Goal: Communication & Community: Answer question/provide support

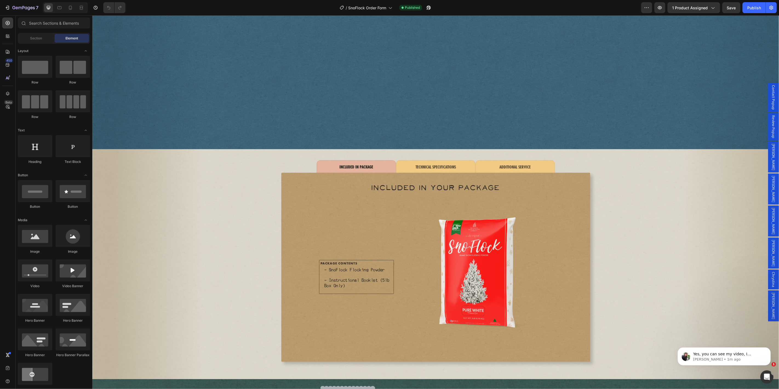
scroll to position [487, 0]
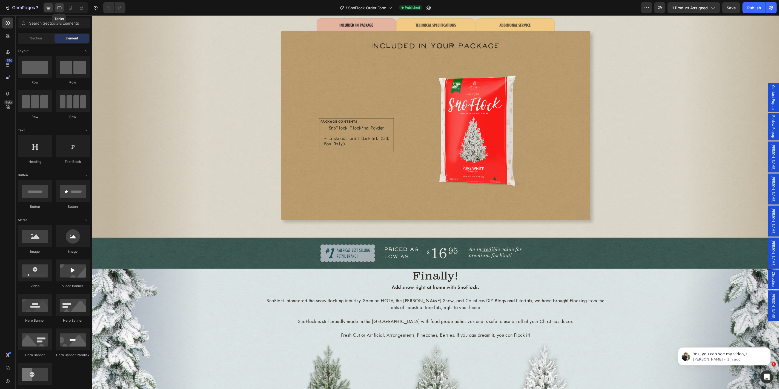
click at [62, 8] on icon at bounding box center [59, 7] width 5 height 5
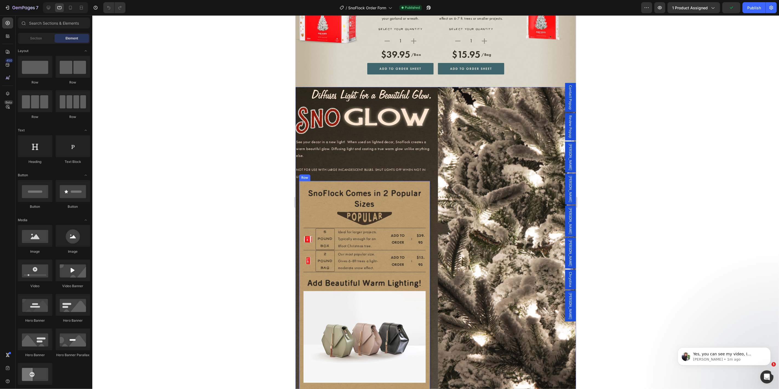
scroll to position [1177, 0]
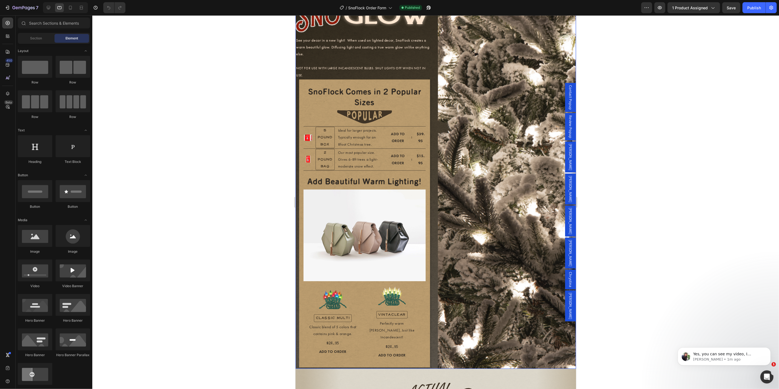
click at [435, 185] on div "Image Image Image See your decor in a new light! When used on lighted decor, Sn…" at bounding box center [435, 177] width 281 height 384
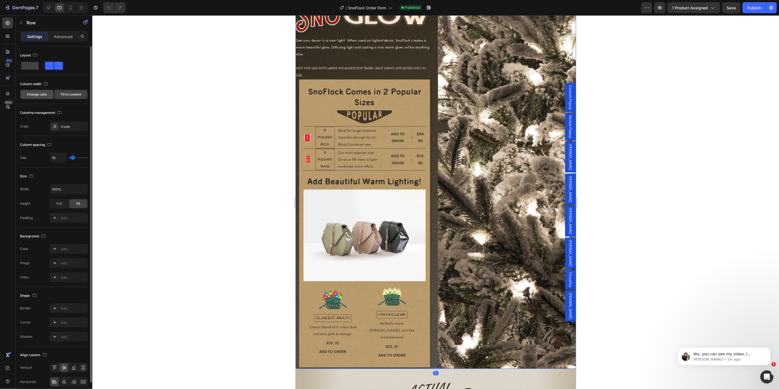
click at [39, 95] on span "Change ratio" at bounding box center [37, 94] width 20 height 5
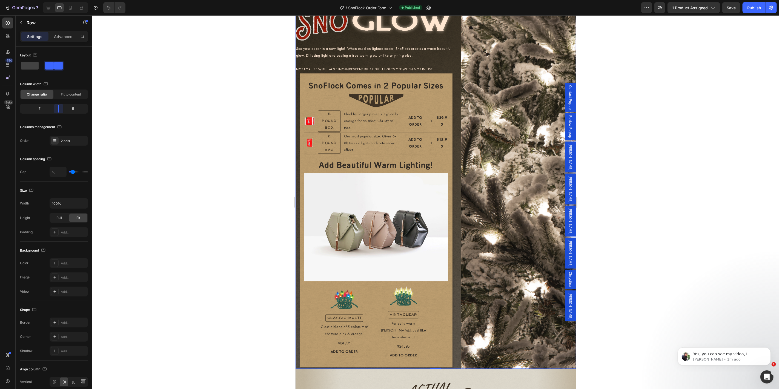
drag, startPoint x: 54, startPoint y: 111, endPoint x: 61, endPoint y: 111, distance: 7.1
click at [61, 0] on body "7 Version history / SnoFlock Order Form Published Preview 1 product assigned Sa…" at bounding box center [389, 0] width 779 height 0
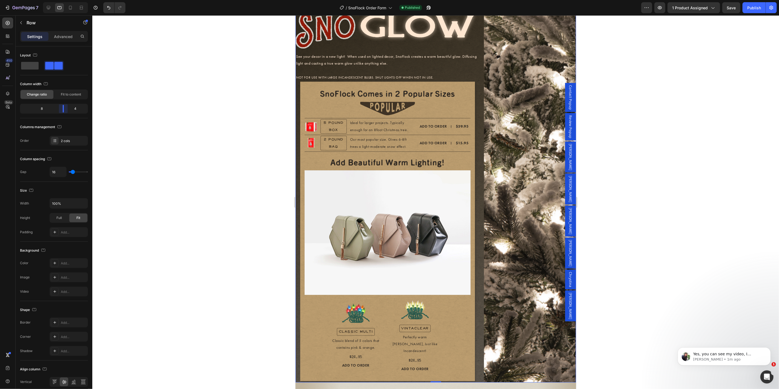
drag, startPoint x: 61, startPoint y: 111, endPoint x: 68, endPoint y: 110, distance: 7.1
click at [68, 0] on body "7 Version history / SnoFlock Order Form Published Preview 1 product assigned Sa…" at bounding box center [389, 0] width 779 height 0
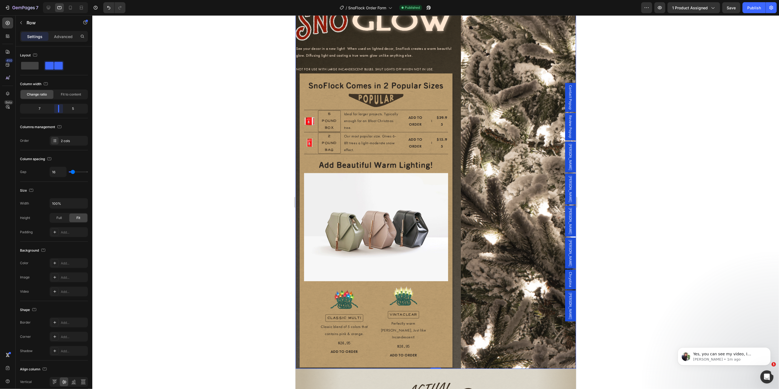
drag, startPoint x: 64, startPoint y: 110, endPoint x: 58, endPoint y: 110, distance: 5.5
click at [58, 0] on body "7 Version history / SnoFlock Order Form Published Preview 1 product assigned Sa…" at bounding box center [389, 0] width 779 height 0
click at [699, 351] on div "Yes, you can see my video, I changed it on tablet." at bounding box center [729, 354] width 72 height 7
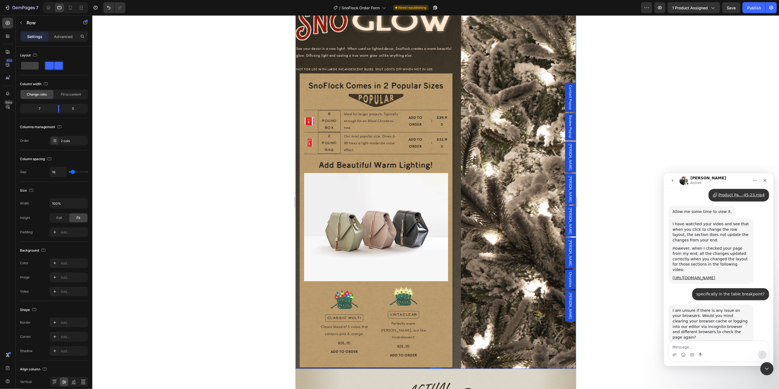
scroll to position [852, 0]
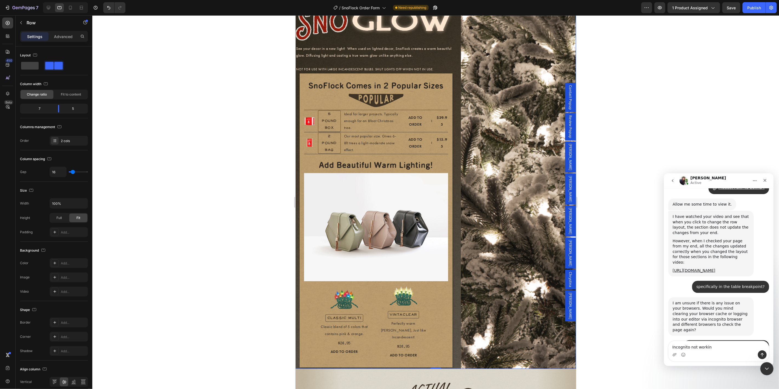
type textarea "Incognito not working"
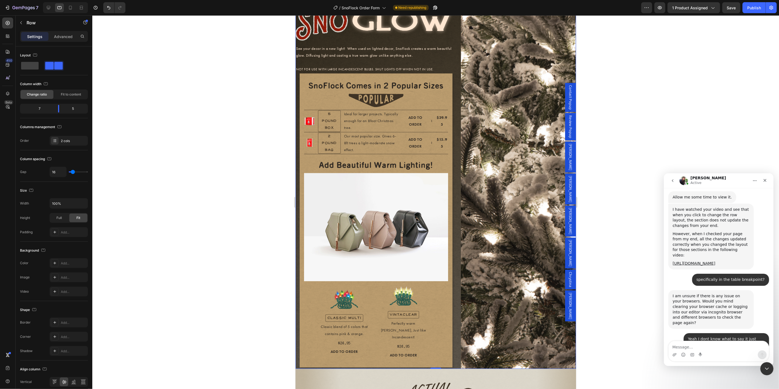
scroll to position [859, 0]
click at [700, 346] on textarea "Message…" at bounding box center [719, 345] width 100 height 9
type textarea "Ive had this issue for a while FYI"
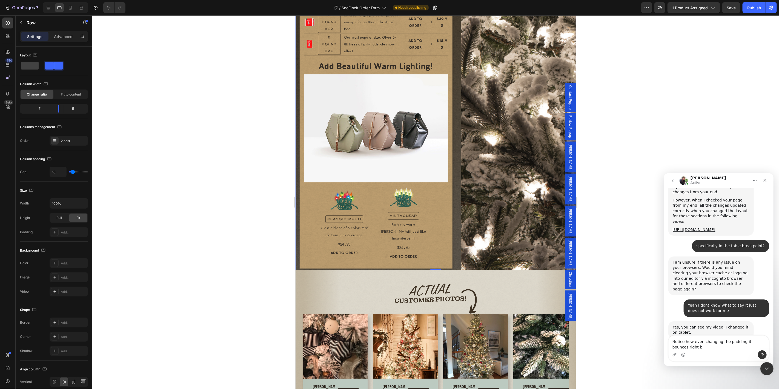
scroll to position [898, 0]
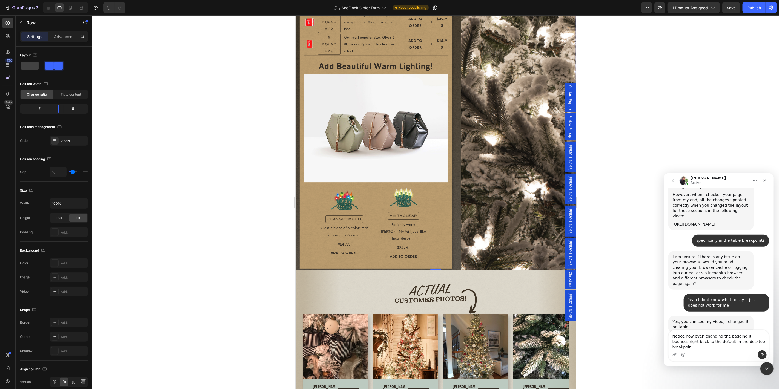
type textarea "Notice how even changing the padding it bounces right back to the default in th…"
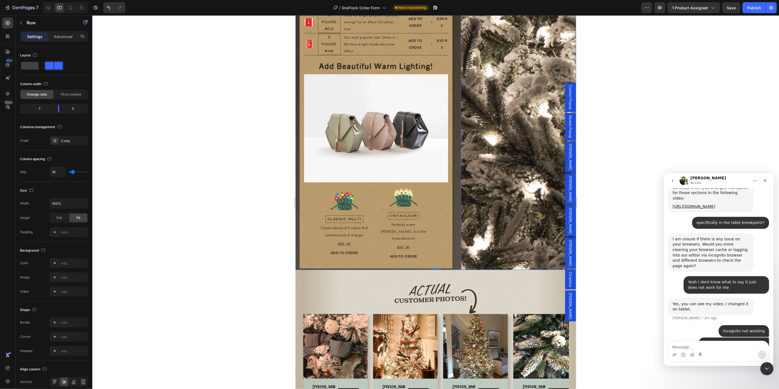
scroll to position [1340, 0]
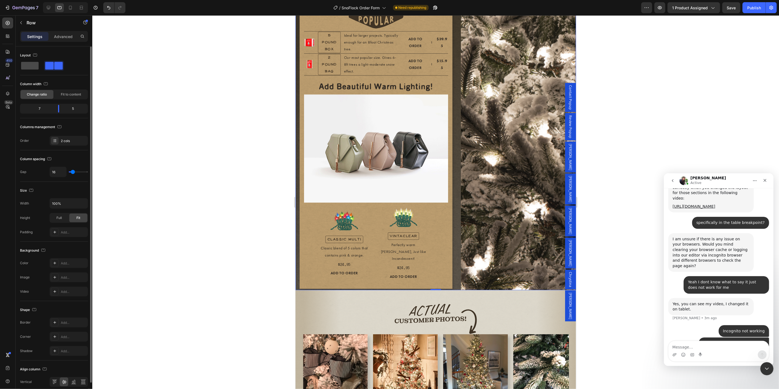
click at [30, 67] on span at bounding box center [30, 66] width 18 height 8
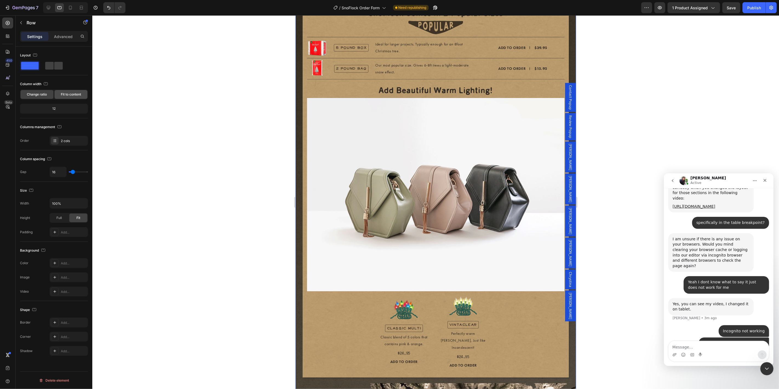
click at [61, 91] on div "Fit to content" at bounding box center [71, 94] width 33 height 9
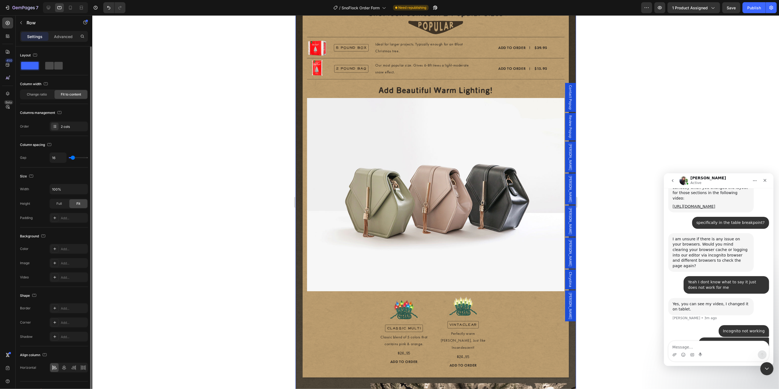
click at [55, 69] on span at bounding box center [58, 66] width 8 height 8
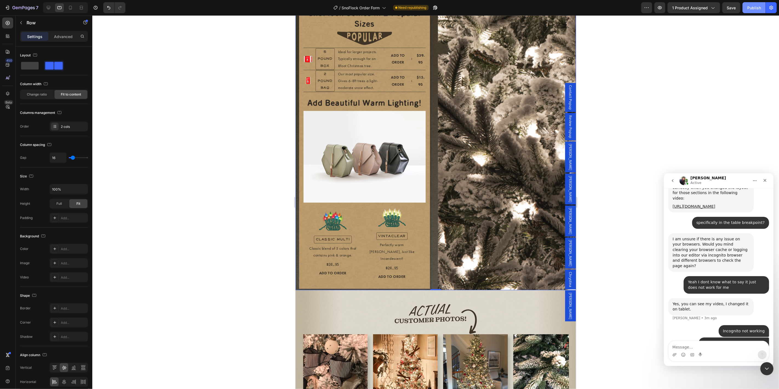
click at [751, 10] on div "Publish" at bounding box center [755, 8] width 14 height 6
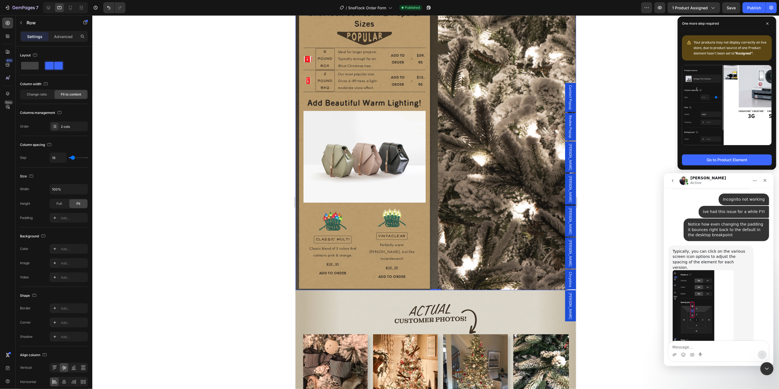
scroll to position [1050, 0]
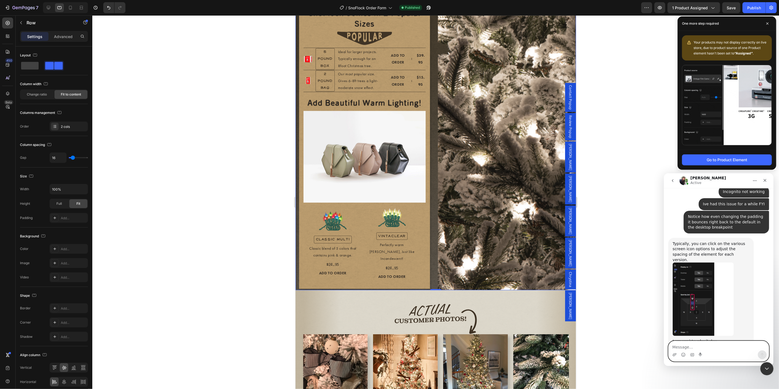
click at [695, 350] on textarea "Message…" at bounding box center [719, 345] width 100 height 9
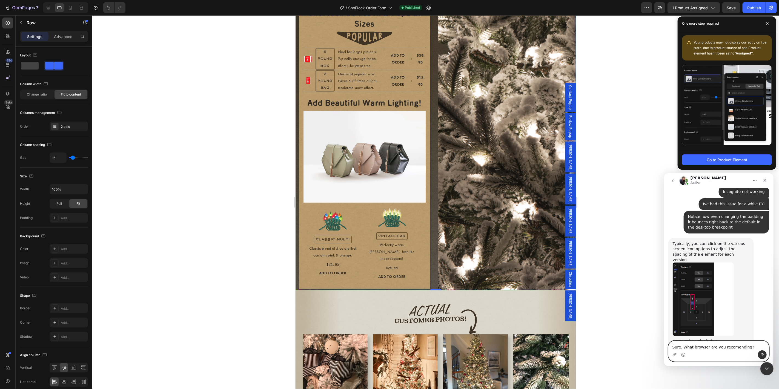
type textarea "Sure. What browser are you recommending?"
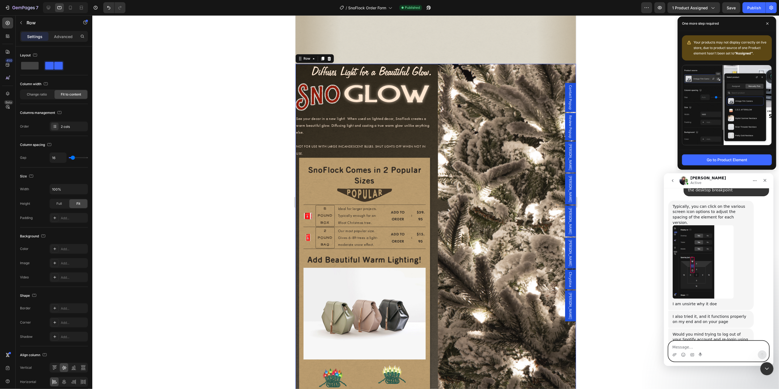
scroll to position [1198, 0]
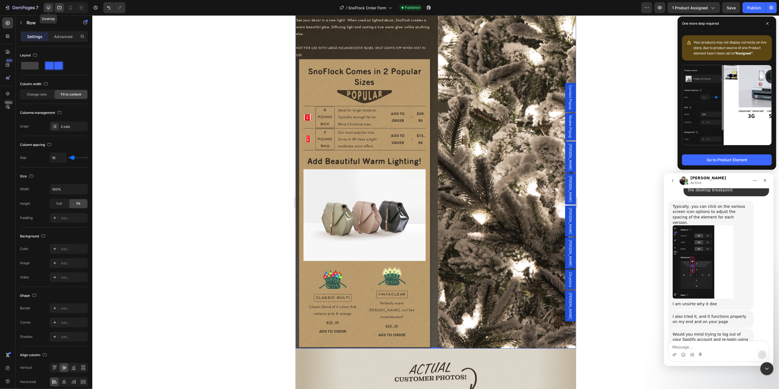
click at [50, 11] on div at bounding box center [48, 7] width 9 height 9
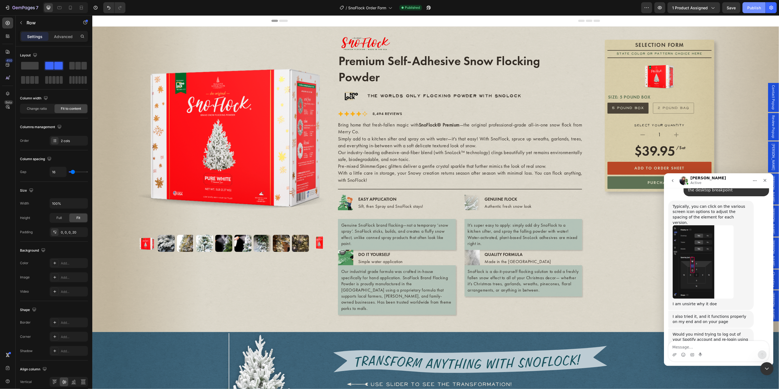
click at [746, 7] on button "Publish" at bounding box center [754, 7] width 23 height 11
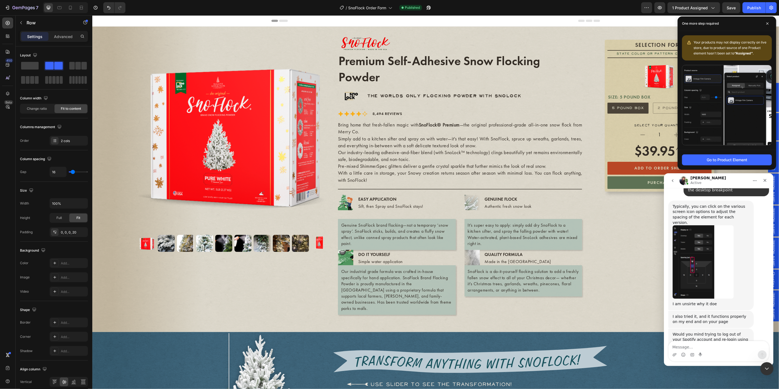
scroll to position [1088, 0]
